Goal: Subscribe to service/newsletter

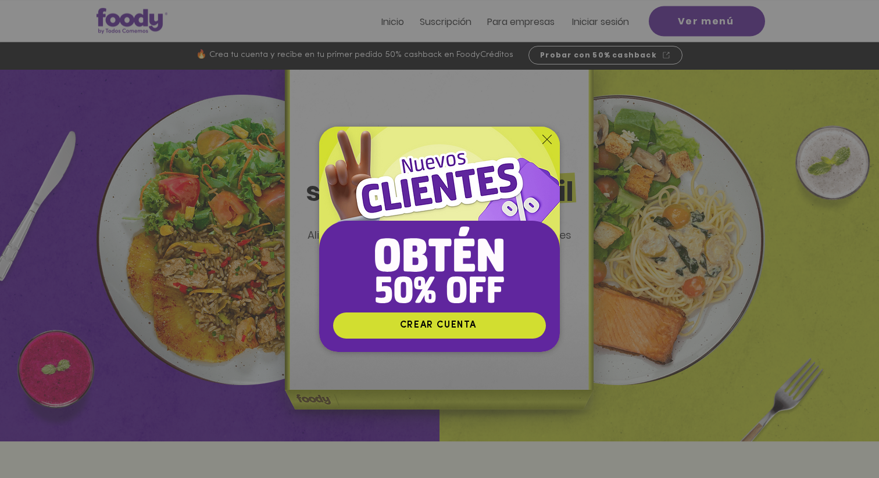
click at [545, 136] on icon "Volver al sitio" at bounding box center [546, 139] width 9 height 9
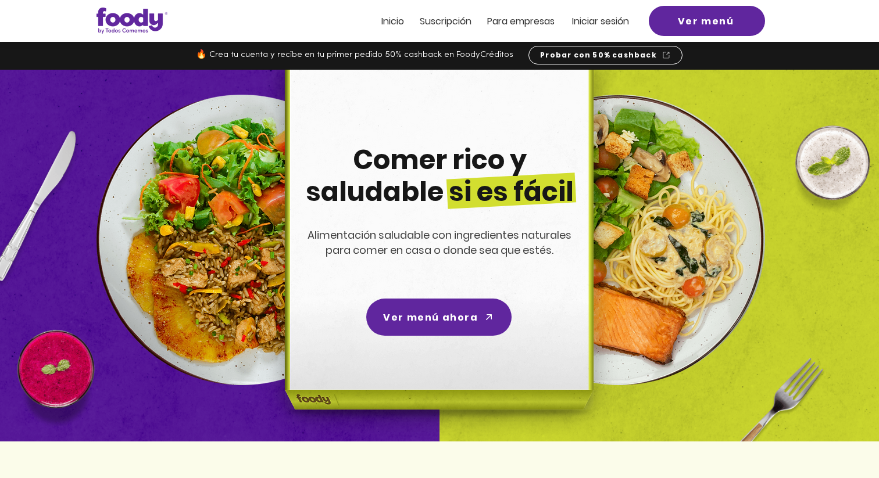
click at [434, 23] on span "Suscripción" at bounding box center [446, 21] width 52 height 13
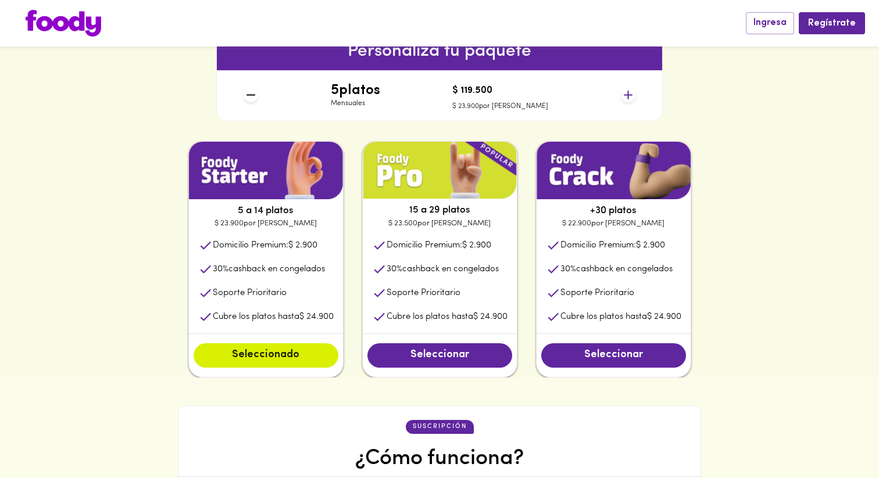
scroll to position [522, 0]
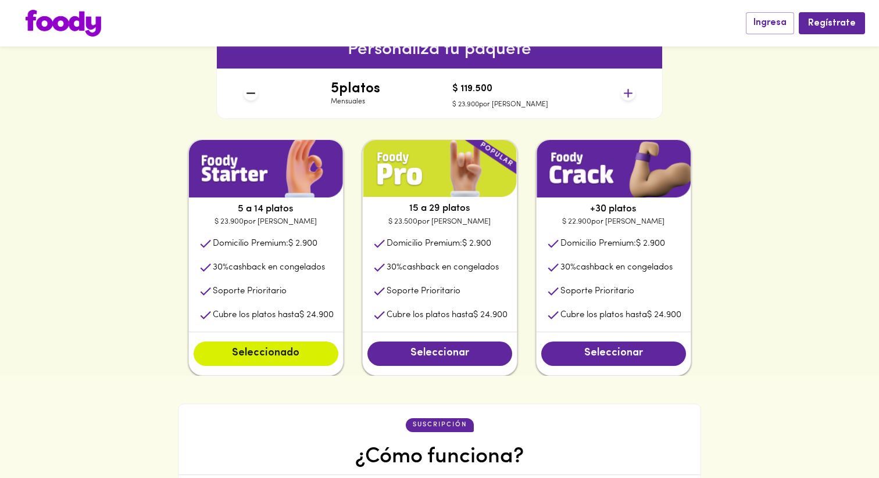
click at [628, 94] on icon at bounding box center [628, 93] width 15 height 15
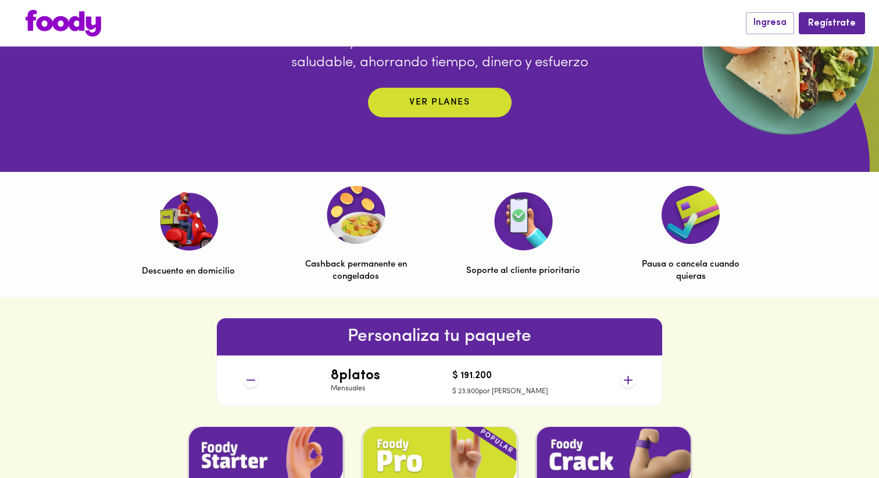
scroll to position [0, 0]
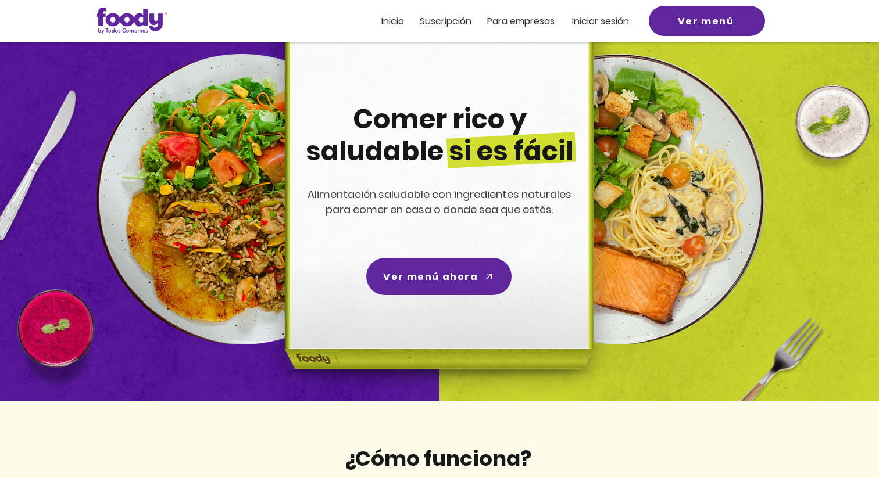
scroll to position [42, 0]
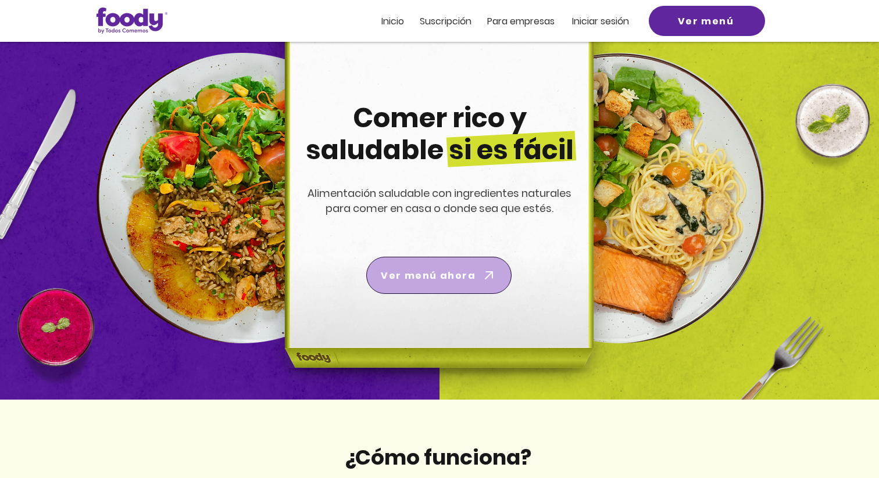
click at [481, 271] on icon "Ver menú ahora" at bounding box center [489, 275] width 16 height 16
